Goal: Transaction & Acquisition: Purchase product/service

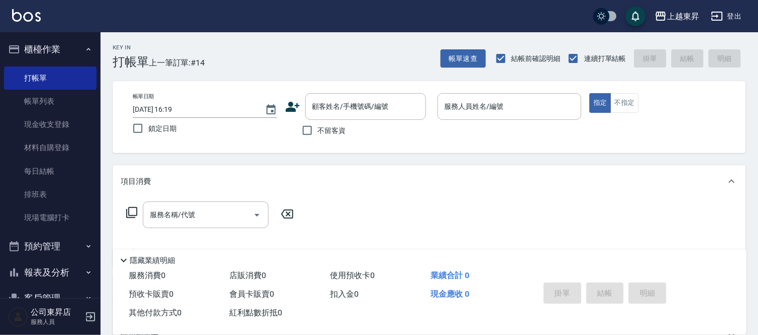
click at [343, 173] on div "項目消費" at bounding box center [430, 181] width 634 height 32
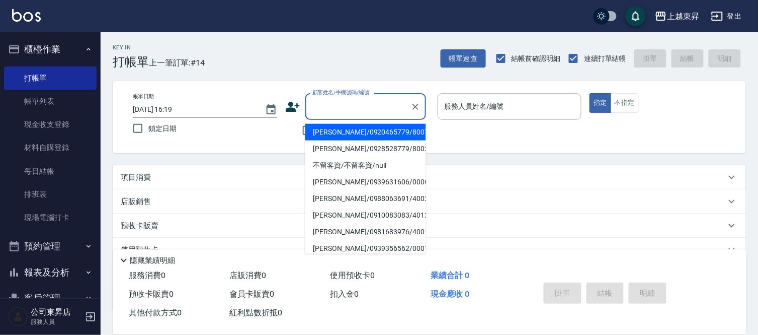
click at [346, 108] on input "顧客姓名/手機號碼/編號" at bounding box center [358, 107] width 97 height 18
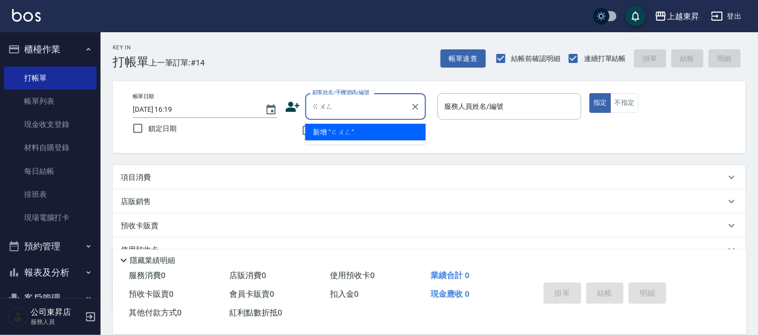
type input "公"
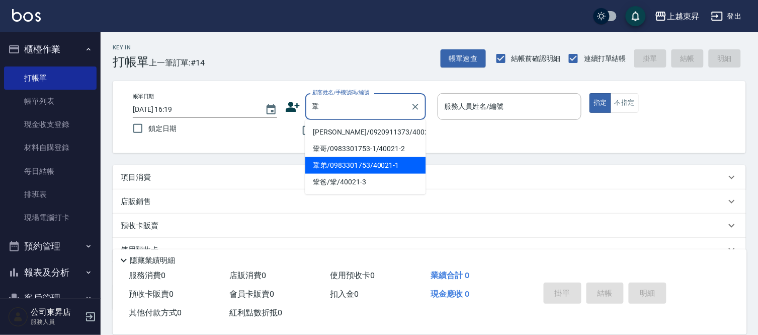
click at [358, 163] on li "鞏弟/0983301753/40021-1" at bounding box center [365, 165] width 121 height 17
type input "鞏弟/0983301753/40021-1"
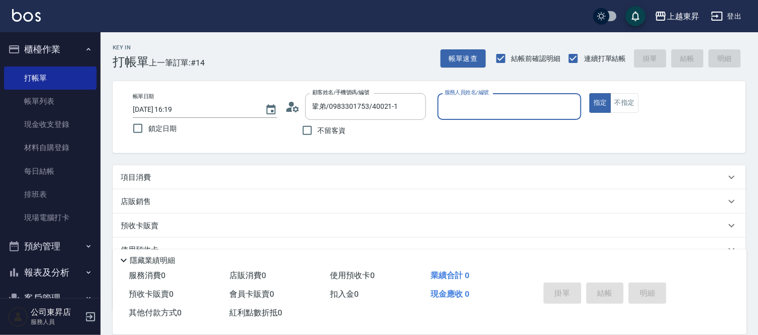
type input "[PERSON_NAME]04"
click at [142, 179] on p "項目消費" at bounding box center [136, 177] width 30 height 11
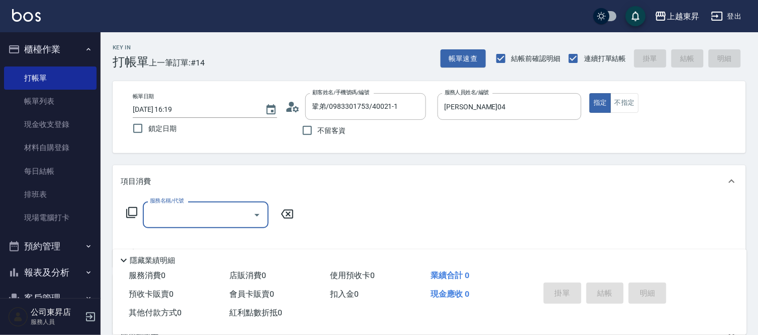
click at [130, 213] on icon at bounding box center [132, 212] width 12 height 12
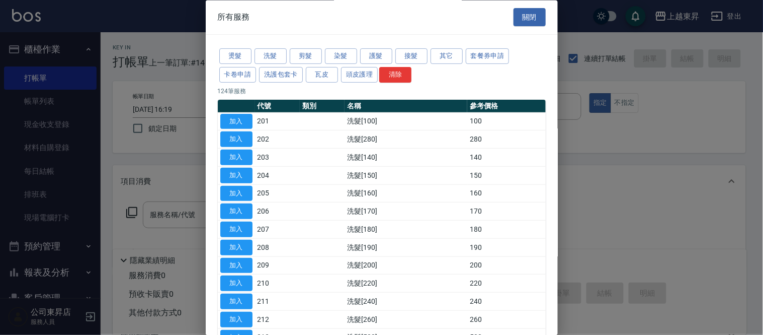
drag, startPoint x: 309, startPoint y: 54, endPoint x: 305, endPoint y: 67, distance: 13.1
click at [309, 54] on button "剪髮" at bounding box center [306, 57] width 32 height 16
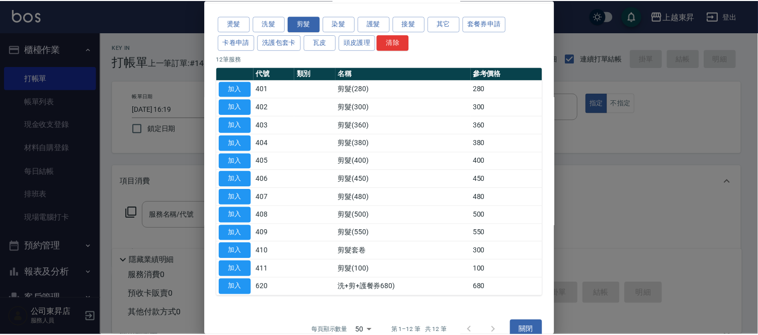
scroll to position [49, 0]
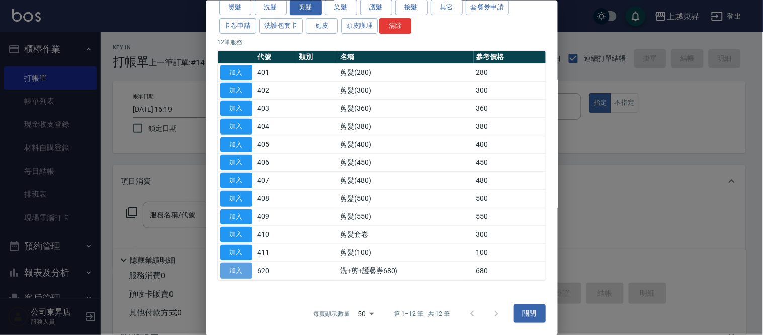
click at [235, 270] on button "加入" at bounding box center [236, 270] width 32 height 16
type input "洗+剪+護餐券680)(620)"
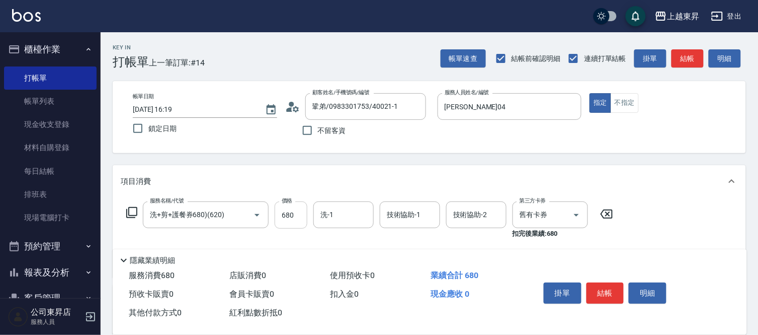
click at [298, 212] on input "680" at bounding box center [291, 214] width 33 height 27
type input "550"
type input "林芯彤-20"
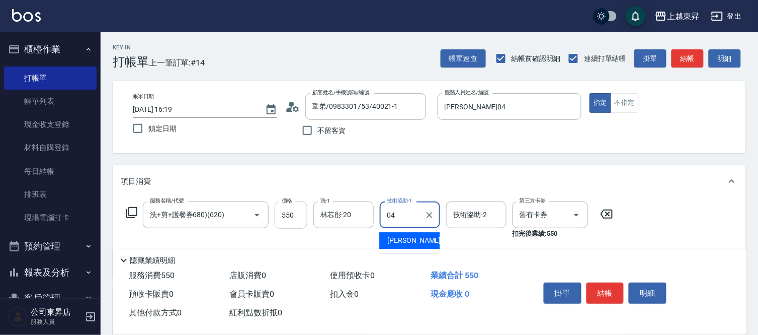
type input "[PERSON_NAME]04"
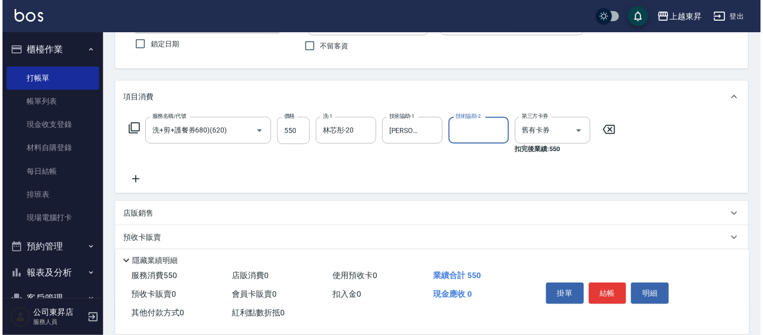
scroll to position [167, 0]
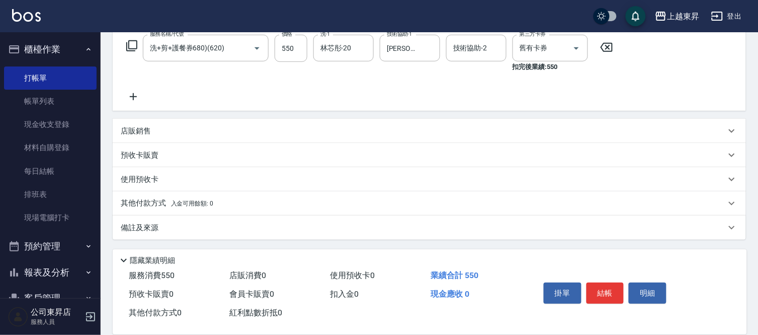
click at [133, 101] on icon at bounding box center [133, 97] width 25 height 12
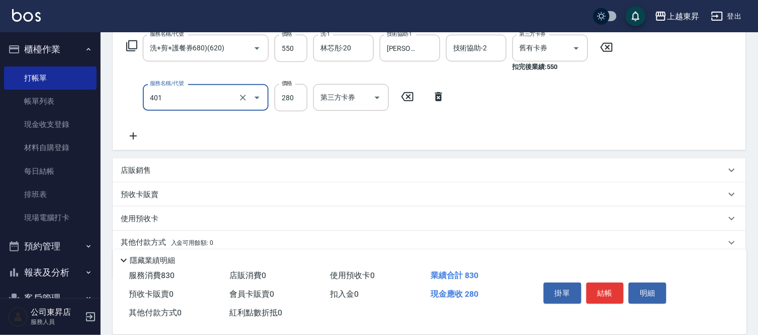
type input "剪髮(280)(401)"
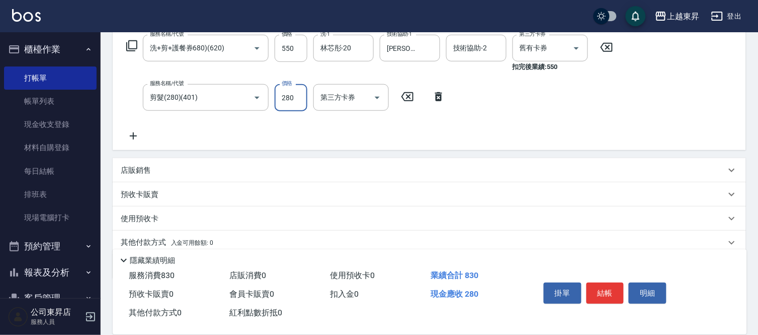
click at [281, 106] on input "280" at bounding box center [291, 97] width 33 height 27
type input "80"
click at [603, 282] on button "結帳" at bounding box center [606, 292] width 38 height 21
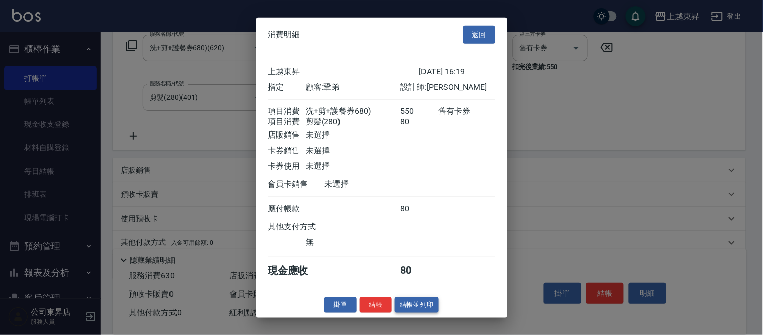
click at [430, 307] on button "結帳並列印" at bounding box center [417, 305] width 44 height 16
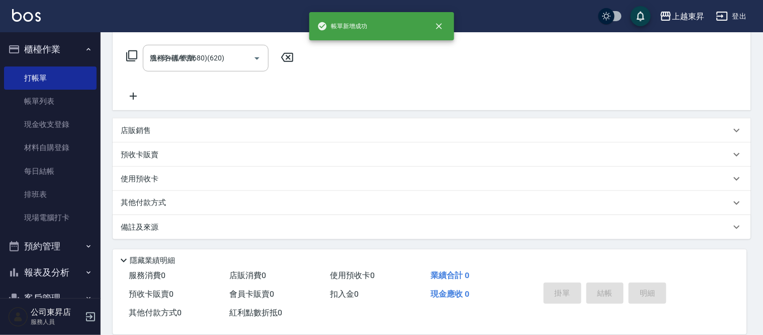
type input "[DATE] 17:36"
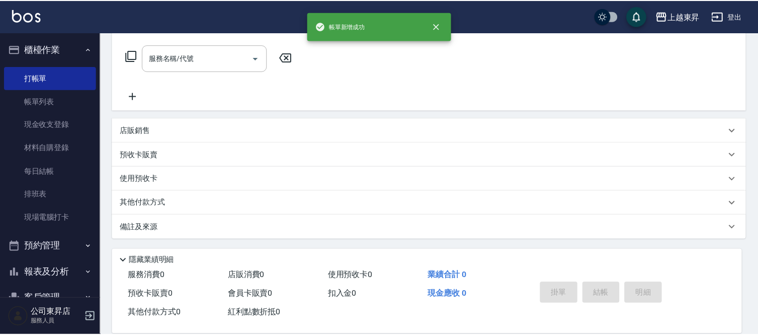
scroll to position [0, 0]
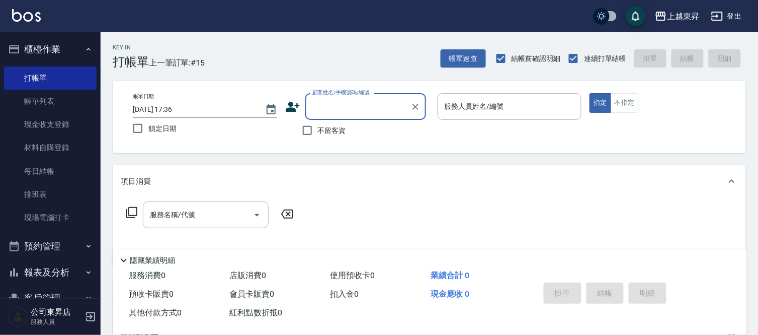
click at [329, 112] on input "顧客姓名/手機號碼/編號" at bounding box center [358, 107] width 97 height 18
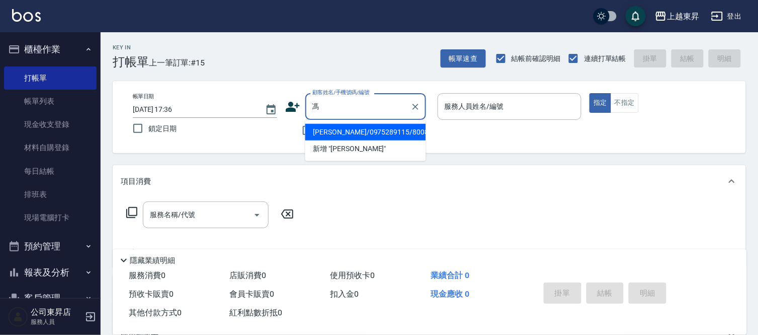
click at [365, 131] on li "[PERSON_NAME]/0975289115/80087" at bounding box center [365, 132] width 121 height 17
type input "[PERSON_NAME]/0975289115/80087"
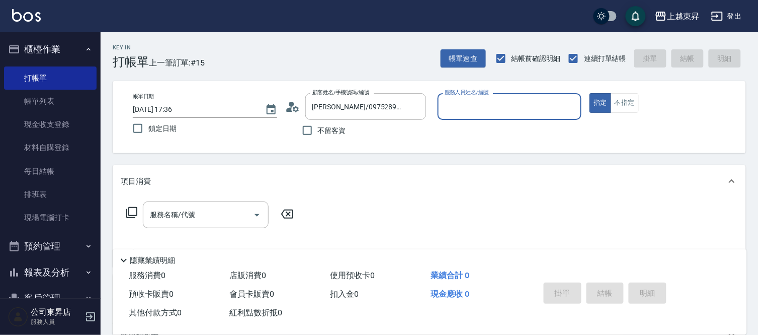
type input "[PERSON_NAME]-08"
drag, startPoint x: 192, startPoint y: 218, endPoint x: 198, endPoint y: 213, distance: 7.5
click at [192, 218] on div "服務名稱/代號 服務名稱/代號" at bounding box center [206, 214] width 126 height 27
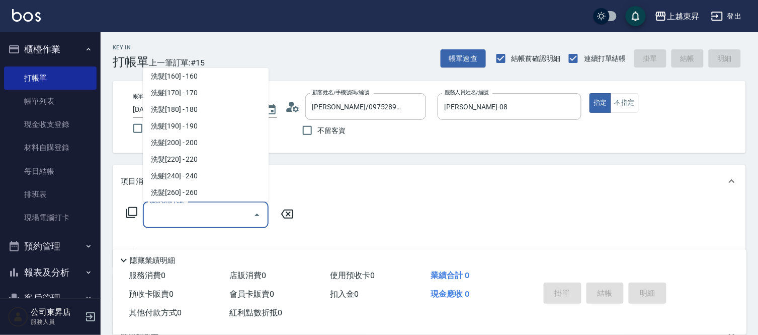
scroll to position [168, 0]
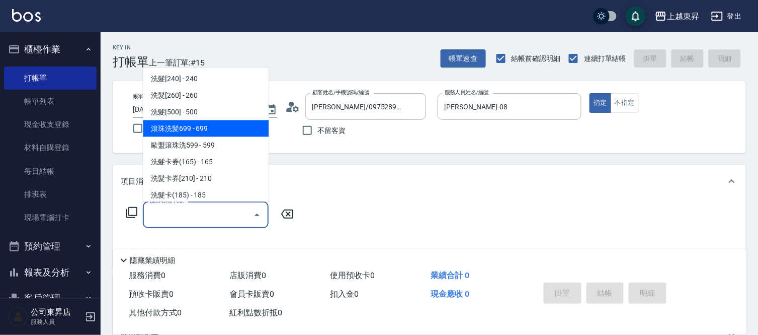
click at [205, 132] on span "滾珠洗髪699 - 699" at bounding box center [206, 128] width 126 height 17
type input "滾珠洗髪699(214)"
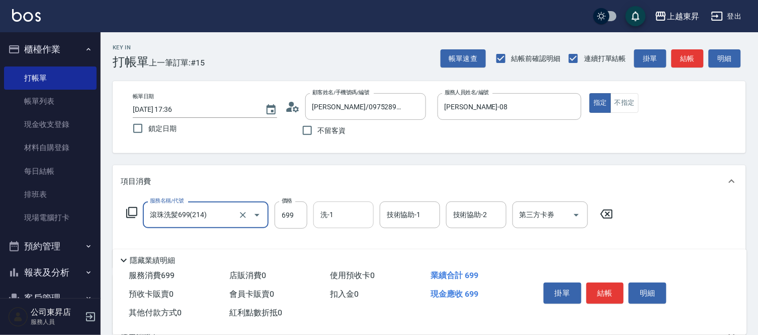
click at [336, 218] on input "洗-1" at bounding box center [343, 215] width 51 height 18
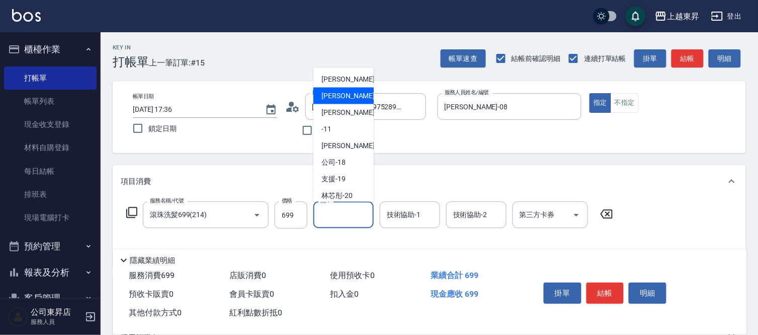
scroll to position [112, 0]
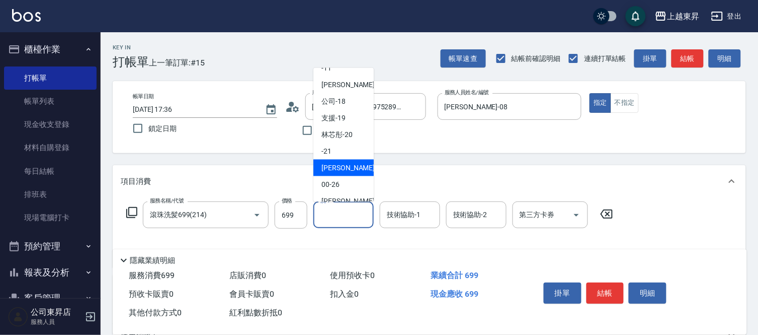
click at [341, 169] on span "[PERSON_NAME]-22" at bounding box center [353, 168] width 63 height 11
type input "[PERSON_NAME]-22"
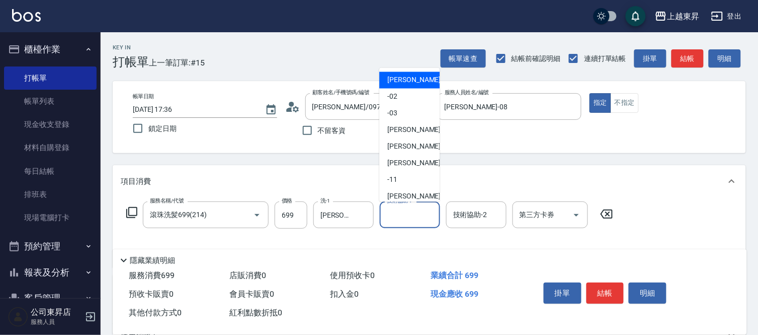
click at [410, 219] on input "技術協助-1" at bounding box center [410, 215] width 51 height 18
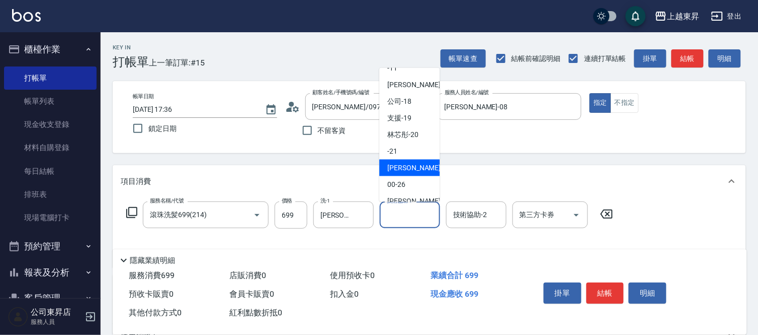
click at [410, 170] on span "[PERSON_NAME]-22" at bounding box center [419, 168] width 63 height 11
type input "[PERSON_NAME]-22"
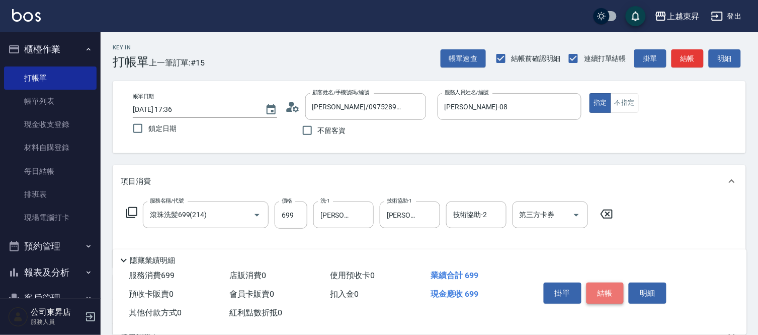
click at [610, 290] on button "結帳" at bounding box center [606, 292] width 38 height 21
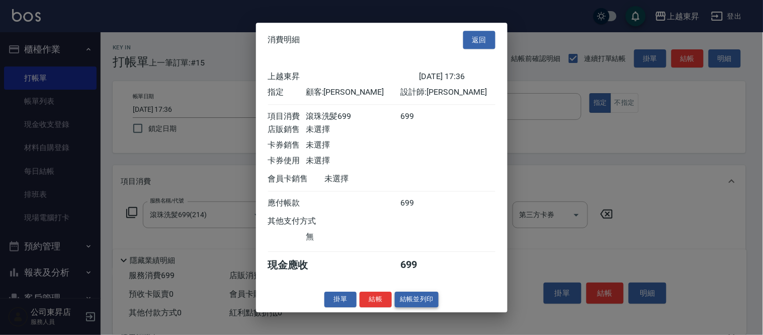
click at [425, 305] on button "結帳並列印" at bounding box center [417, 299] width 44 height 16
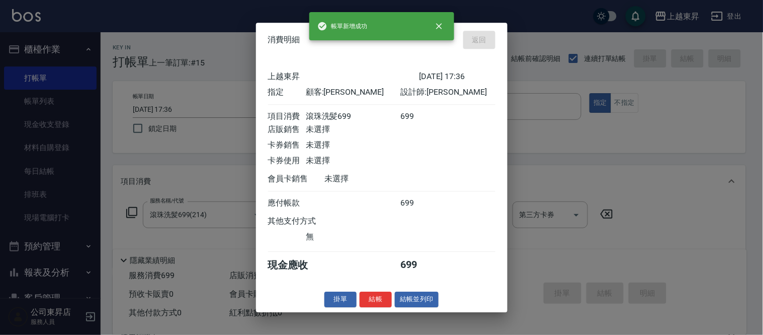
type input "[DATE] 17:52"
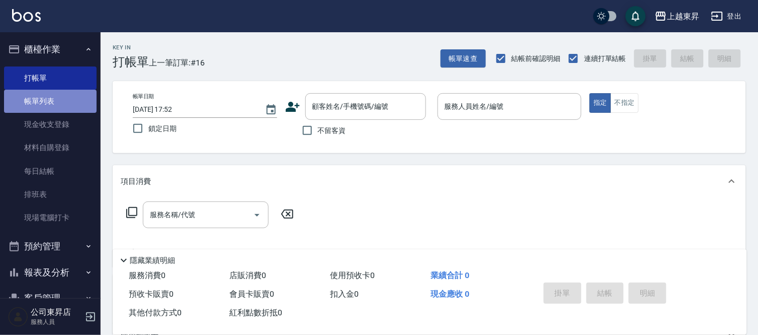
click at [69, 104] on link "帳單列表" at bounding box center [50, 101] width 93 height 23
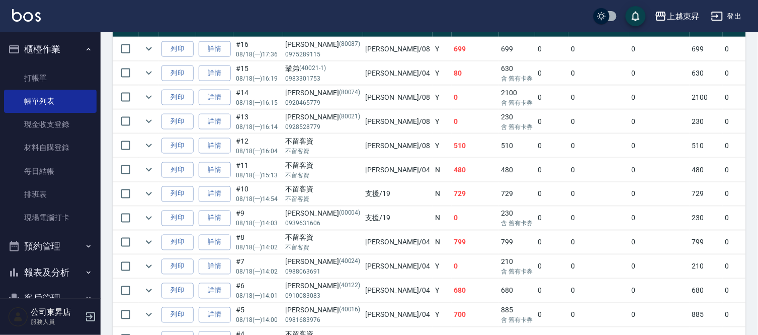
scroll to position [268, 0]
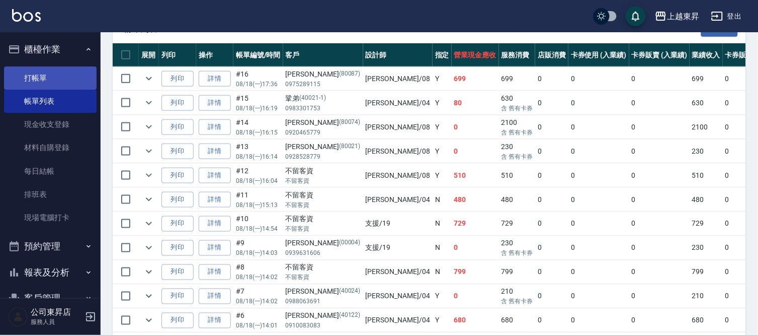
click at [79, 78] on link "打帳單" at bounding box center [50, 77] width 93 height 23
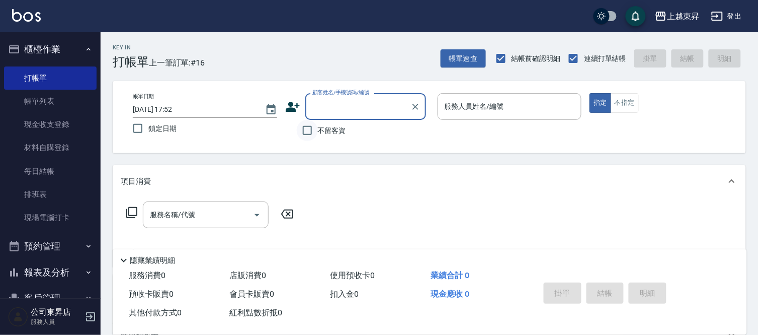
click at [314, 129] on input "不留客資" at bounding box center [307, 130] width 21 height 21
checkbox input "true"
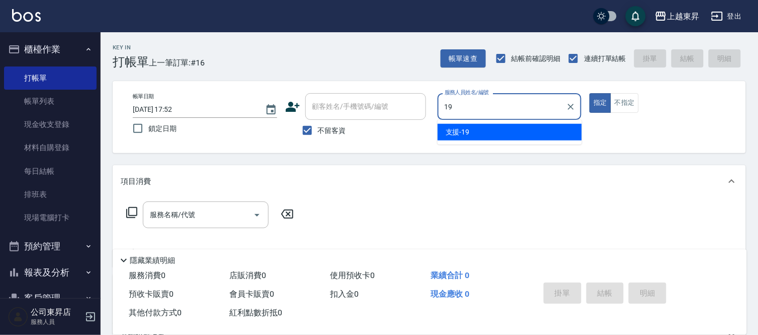
type input "支援-19"
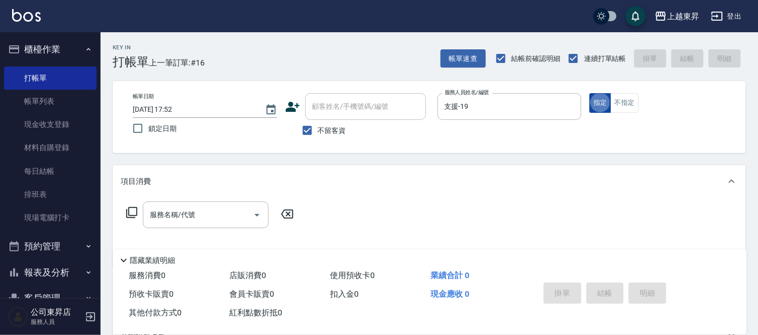
type button "true"
click at [621, 102] on button "不指定" at bounding box center [625, 103] width 28 height 20
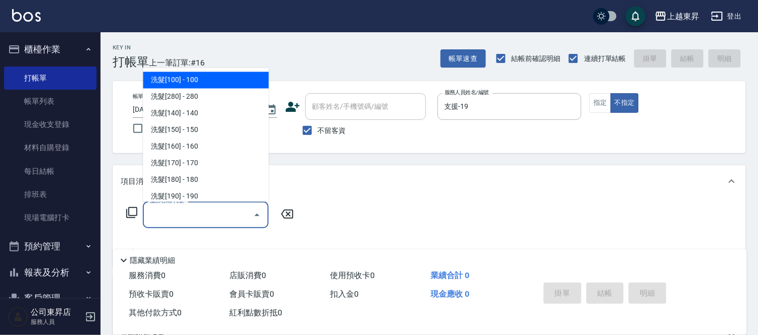
click at [207, 222] on input "服務名稱/代號" at bounding box center [198, 215] width 102 height 18
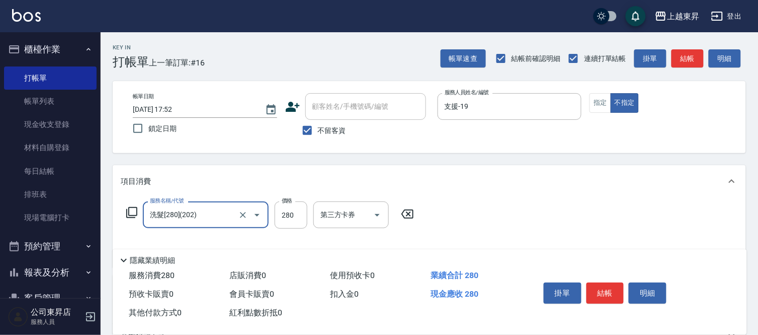
type input "洗髮[280](202)"
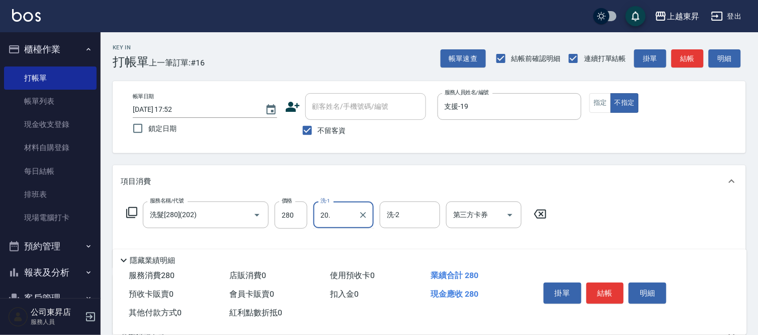
type input "20."
type input "."
click at [350, 225] on div "洗-1" at bounding box center [344, 214] width 60 height 27
type input "."
type input "林芯彤-20"
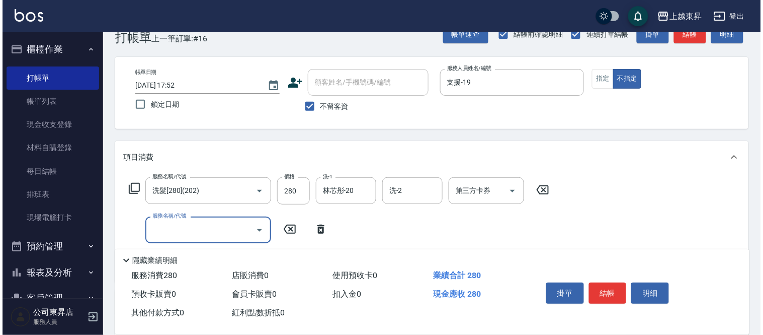
scroll to position [112, 0]
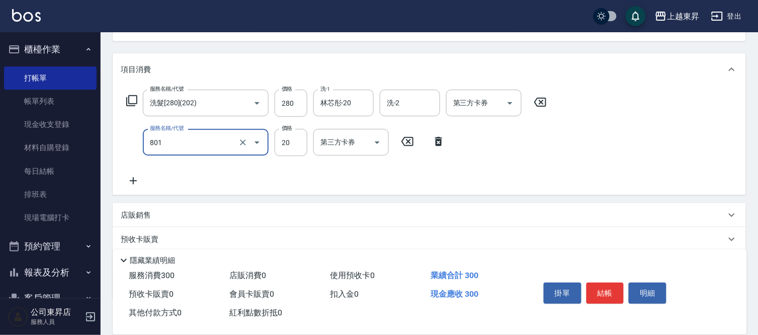
type input "潤絲(801)"
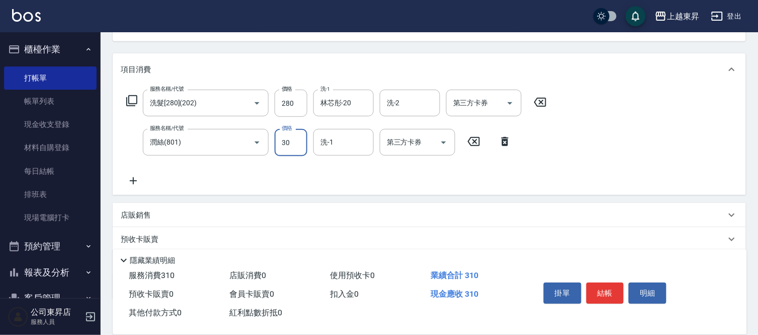
type input "30"
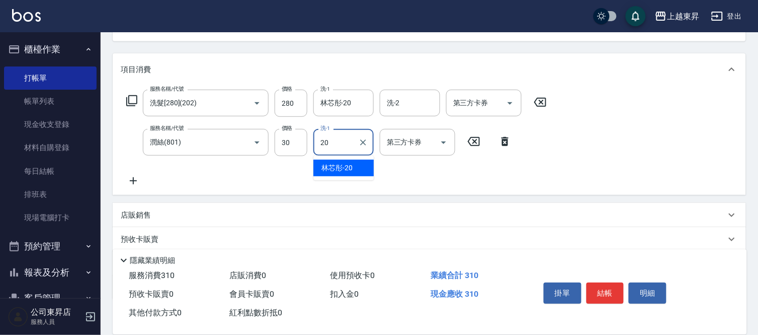
type input "林芯彤-20"
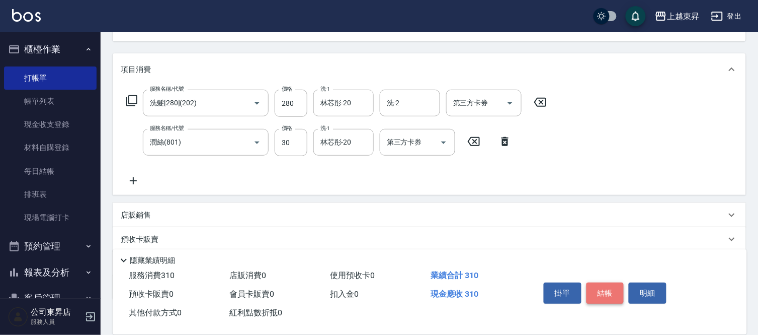
click at [604, 297] on button "結帳" at bounding box center [606, 292] width 38 height 21
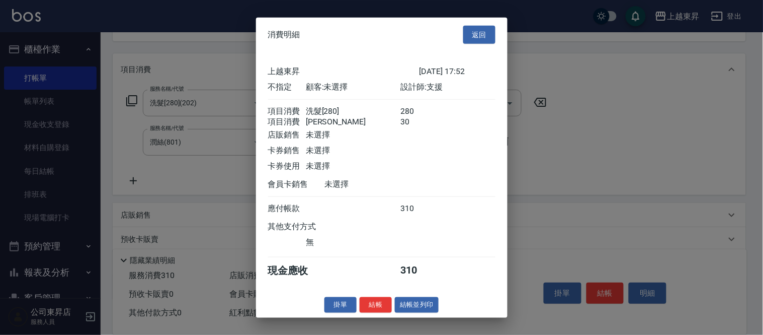
click at [407, 317] on div "消費明細 返回 上越東昇 [DATE] 17:52 不指定 顧客: 未選擇 設計師: 支援 項目消費 洗髮[280] 280 項目消費 潤絲 30 店販銷售 …" at bounding box center [382, 167] width 252 height 300
click at [403, 313] on button "結帳並列印" at bounding box center [417, 305] width 44 height 16
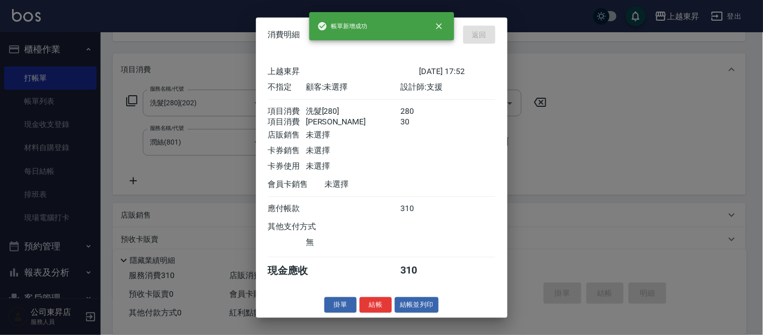
type input "[DATE] 18:15"
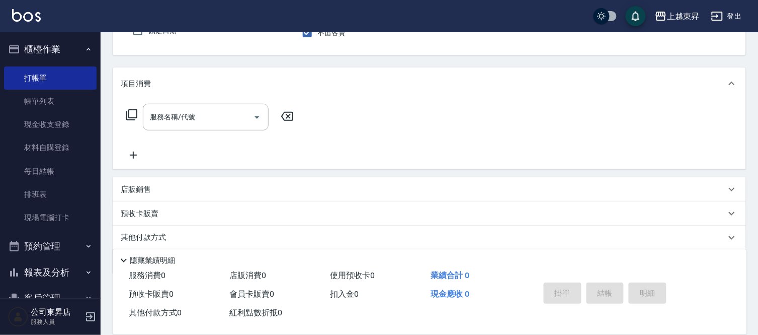
scroll to position [132, 0]
